Goal: Transaction & Acquisition: Purchase product/service

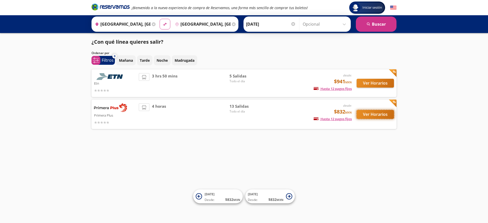
click at [369, 114] on button "Ver Horarios" at bounding box center [375, 114] width 37 height 9
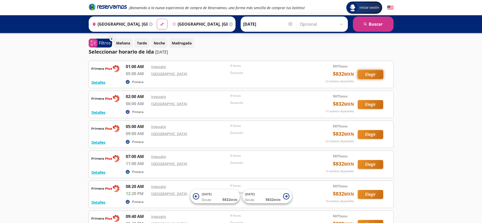
click at [373, 74] on button "Elegir" at bounding box center [370, 74] width 25 height 9
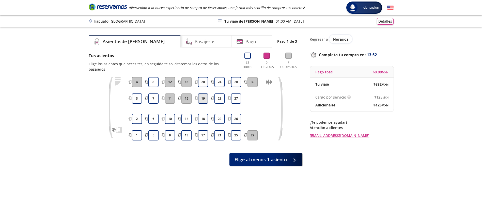
click at [201, 94] on button "19" at bounding box center [203, 99] width 10 height 10
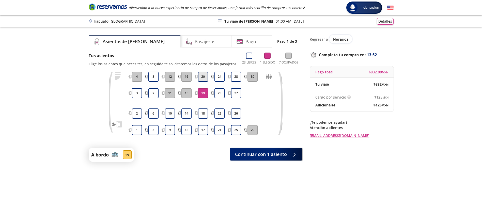
click at [202, 74] on button "20" at bounding box center [203, 77] width 10 height 10
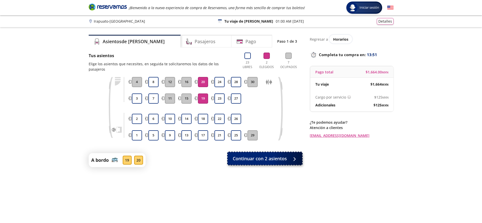
click at [239, 152] on button "Continuar con 2 asientos" at bounding box center [265, 158] width 74 height 13
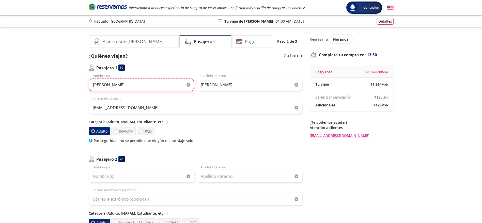
click at [135, 81] on input "[PERSON_NAME]" at bounding box center [141, 85] width 105 height 13
paste input "[PERSON_NAME] [PERSON_NAME]"
click at [134, 87] on input "[PERSON_NAME] [PERSON_NAME]" at bounding box center [141, 85] width 105 height 13
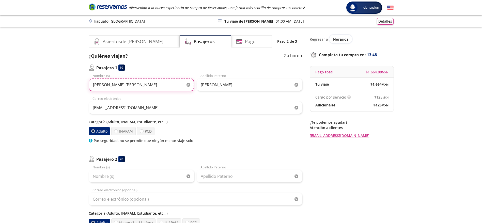
type input "[PERSON_NAME] [PERSON_NAME]"
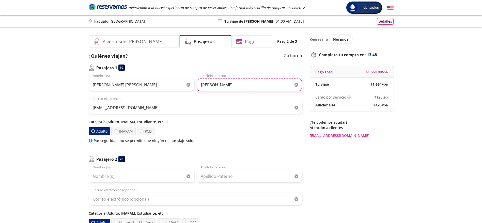
click at [207, 83] on input "[PERSON_NAME]" at bounding box center [249, 85] width 105 height 13
paste input "arrillo"
type input "[PERSON_NAME]"
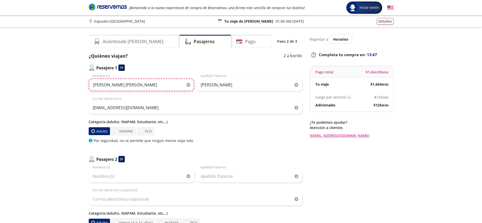
click at [172, 83] on input "[PERSON_NAME] [PERSON_NAME]" at bounding box center [141, 85] width 105 height 13
type input "[PERSON_NAME] [PERSON_NAME]"
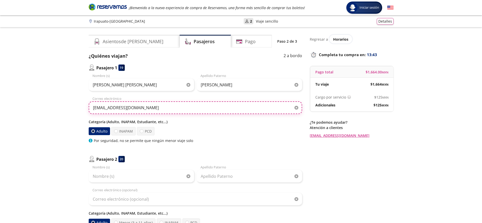
click at [134, 107] on input "[EMAIL_ADDRESS][DOMAIN_NAME]" at bounding box center [195, 107] width 213 height 13
paste input "Catalinacarrillo718"
type input "[EMAIL_ADDRESS][DOMAIN_NAME]"
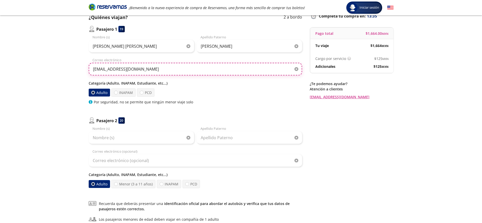
scroll to position [76, 0]
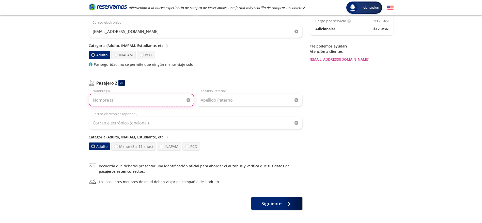
paste input "Catalinacarrillogmailcom"
click at [130, 100] on input "Nombre (s)" at bounding box center [141, 100] width 105 height 13
paste input "[PERSON_NAME]"
click at [152, 102] on input "[PERSON_NAME]" at bounding box center [141, 100] width 105 height 13
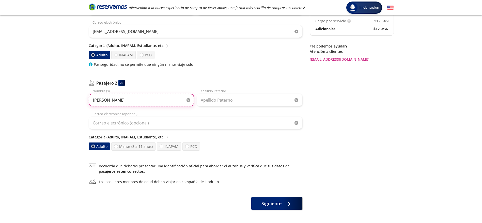
click at [152, 102] on input "[PERSON_NAME]" at bounding box center [141, 100] width 105 height 13
paste input "text"
click at [126, 101] on input "[PERSON_NAME]" at bounding box center [141, 100] width 105 height 13
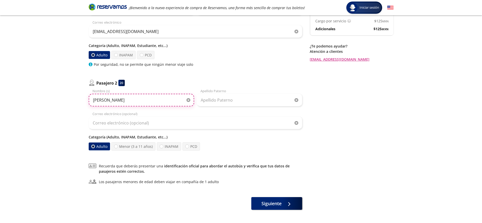
type input "[PERSON_NAME]"
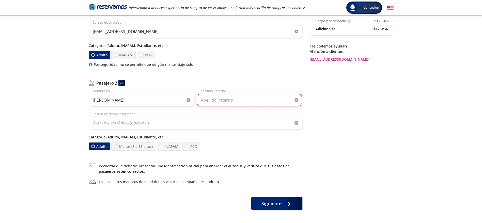
click at [214, 100] on input "Apellido Paterno" at bounding box center [249, 100] width 105 height 13
paste input "Gallardo"
type input "Gallardo"
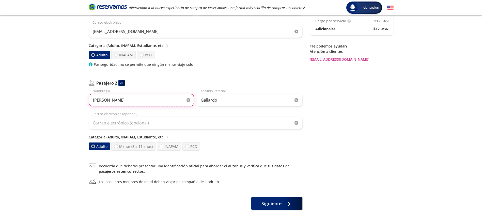
click at [166, 99] on input "[PERSON_NAME]" at bounding box center [141, 100] width 105 height 13
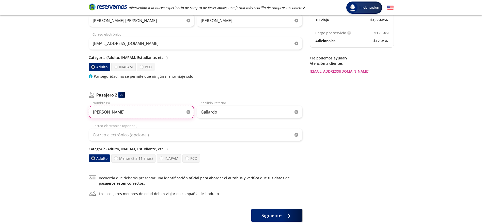
scroll to position [96, 0]
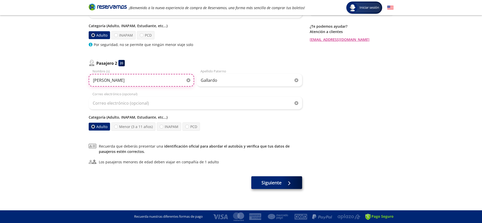
type input "[PERSON_NAME]"
click at [265, 180] on span "Siguiente" at bounding box center [271, 182] width 20 height 7
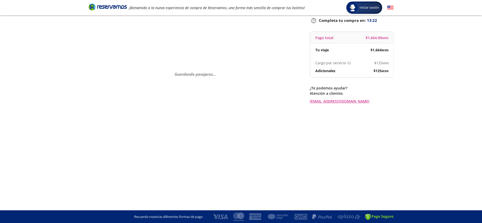
scroll to position [0, 0]
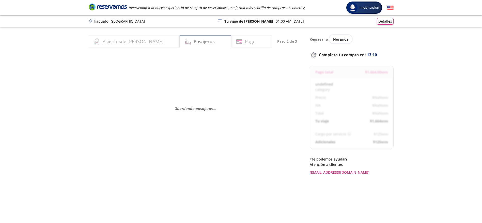
select select "MX"
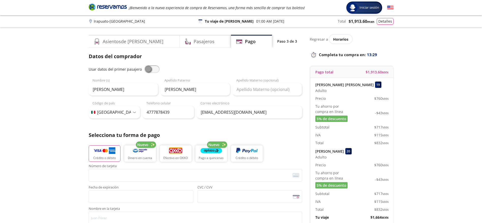
click at [148, 67] on span at bounding box center [151, 69] width 15 height 8
click at [144, 65] on input "checkbox" at bounding box center [144, 65] width 0 height 0
type input "[PERSON_NAME] [PERSON_NAME]"
type input "[PERSON_NAME]"
type input "[EMAIL_ADDRESS][DOMAIN_NAME]"
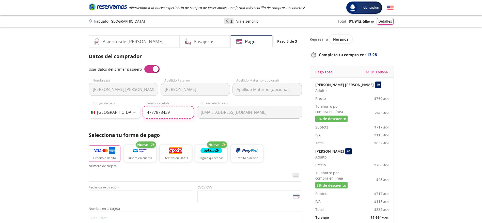
click at [175, 114] on input "4777878439" at bounding box center [169, 112] width 52 height 13
paste input "62 501 1250"
type input "[PHONE_NUMBER]"
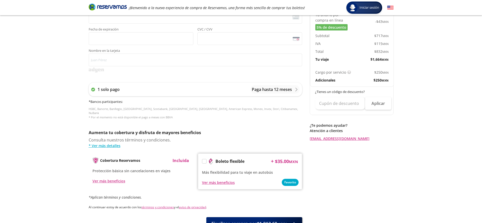
scroll to position [194, 0]
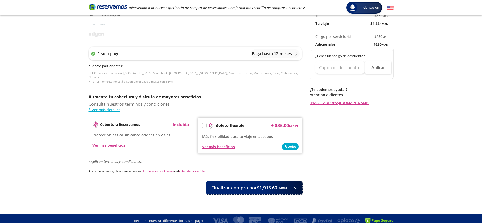
drag, startPoint x: 255, startPoint y: 180, endPoint x: 257, endPoint y: 174, distance: 6.0
click at [255, 184] on span "Finalizar compra por $1,913.60 MXN" at bounding box center [248, 187] width 75 height 7
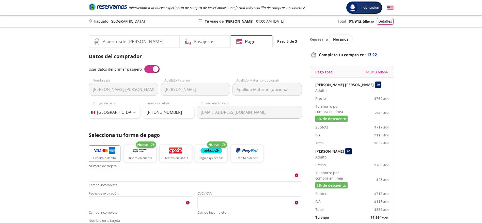
scroll to position [223, 0]
